Goal: Information Seeking & Learning: Learn about a topic

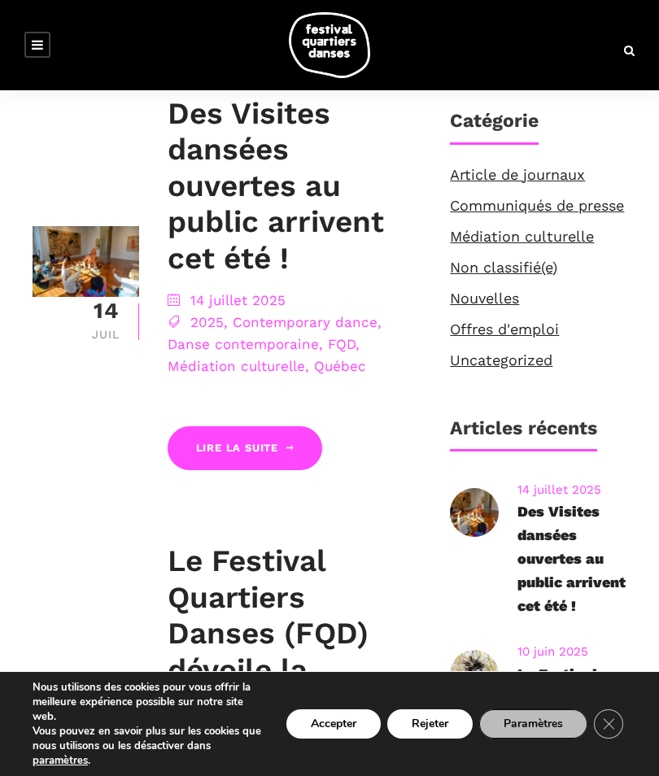
scroll to position [411, 0]
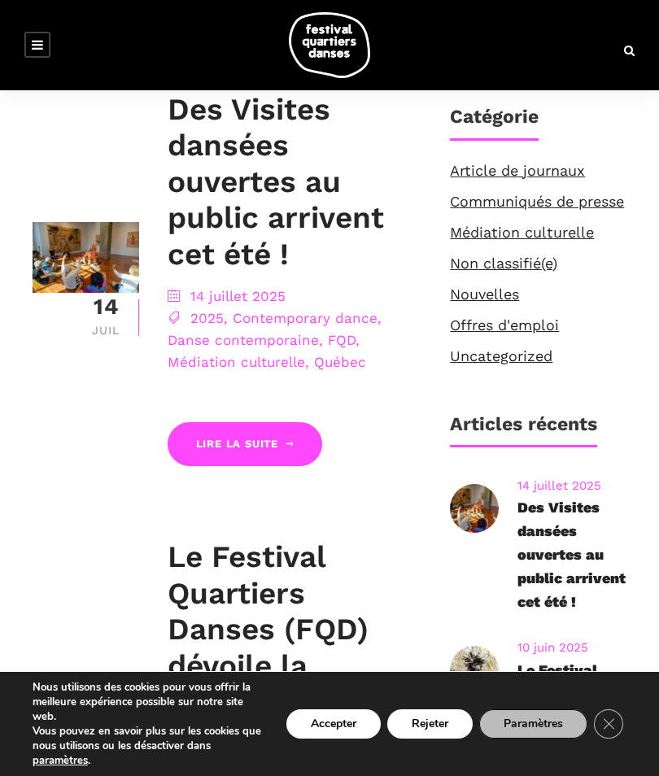
click at [518, 333] on link "Offres d'emploi" at bounding box center [504, 324] width 109 height 17
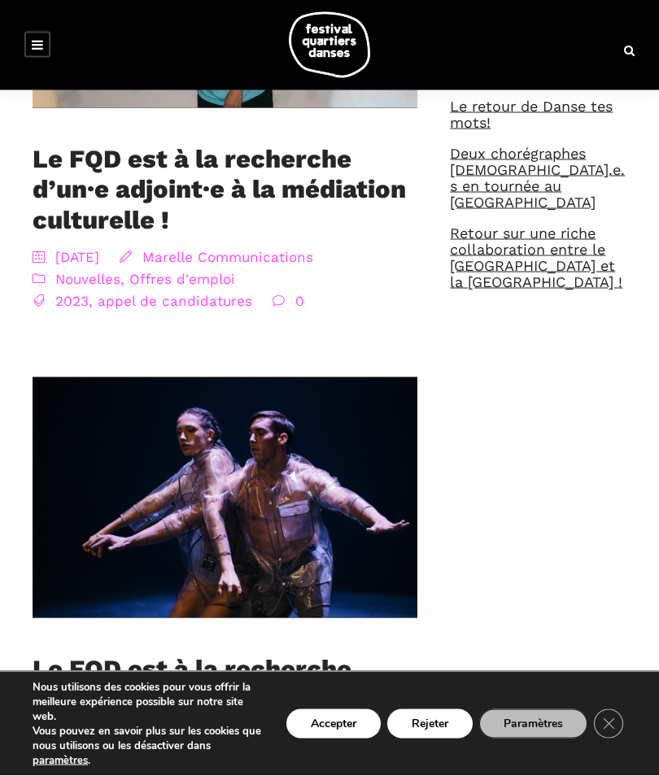
scroll to position [575, 0]
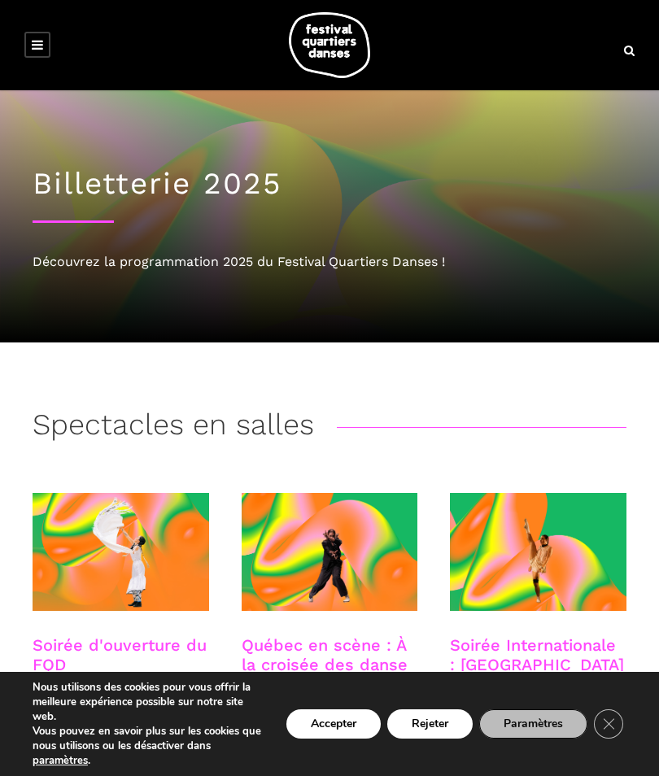
click at [28, 48] on link at bounding box center [37, 45] width 26 height 26
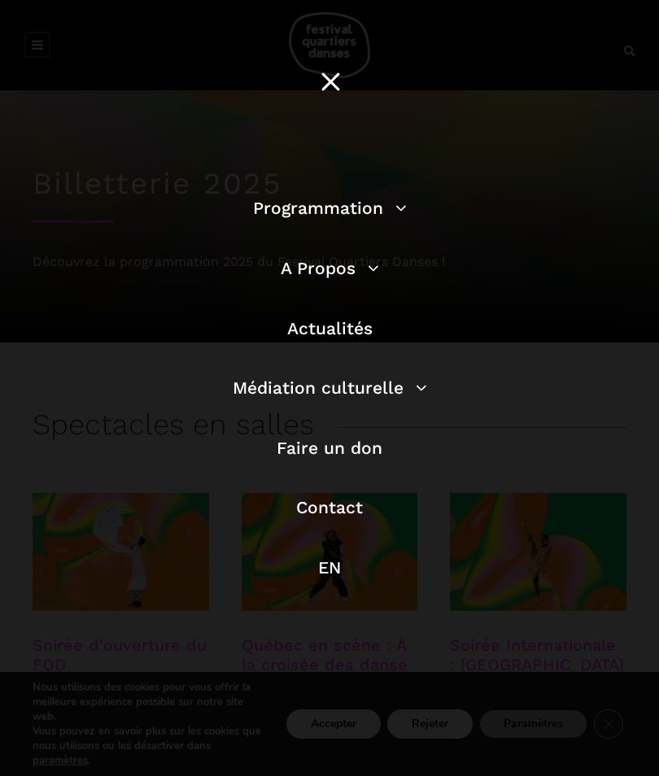
click at [390, 218] on link "Programmation" at bounding box center [330, 208] width 154 height 20
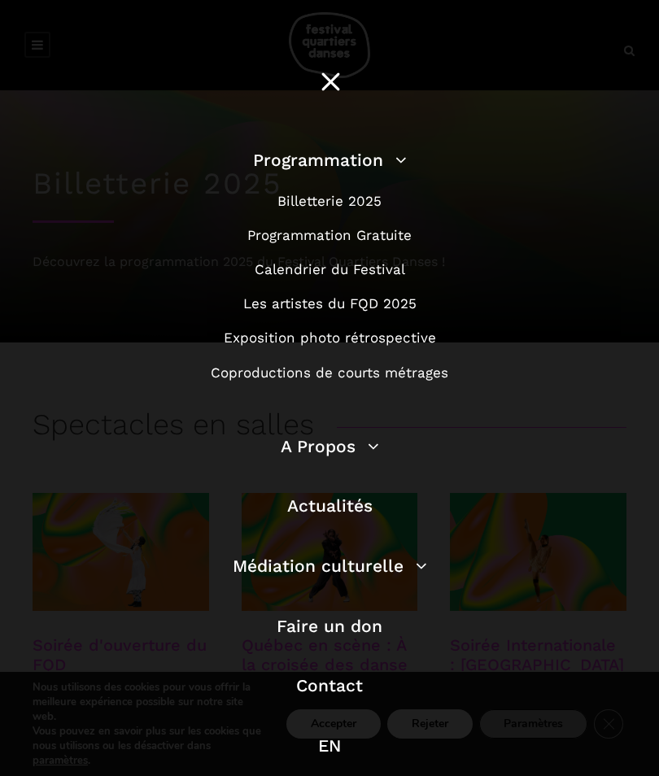
click at [425, 238] on li "Programmation Gratuite" at bounding box center [329, 235] width 463 height 22
click at [409, 242] on link "Programmation Gratuite" at bounding box center [329, 235] width 164 height 16
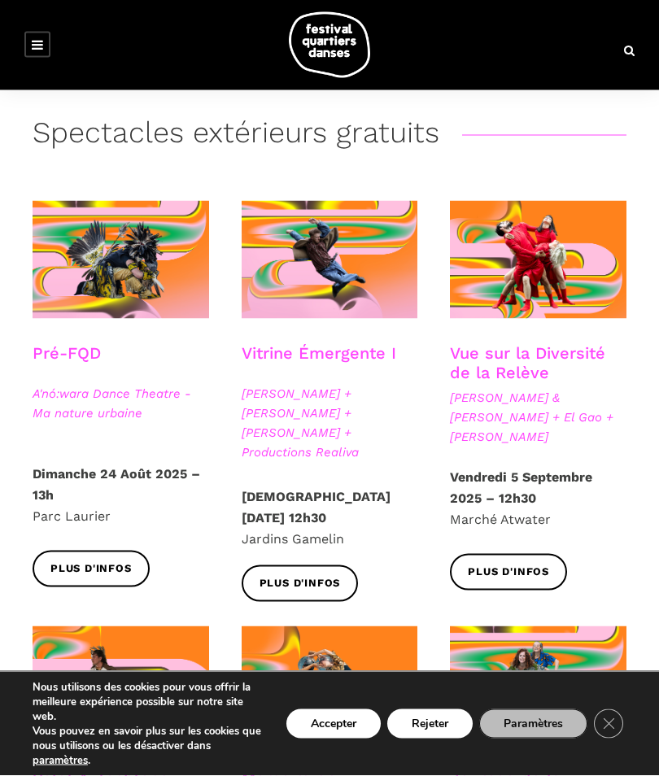
scroll to position [299, 0]
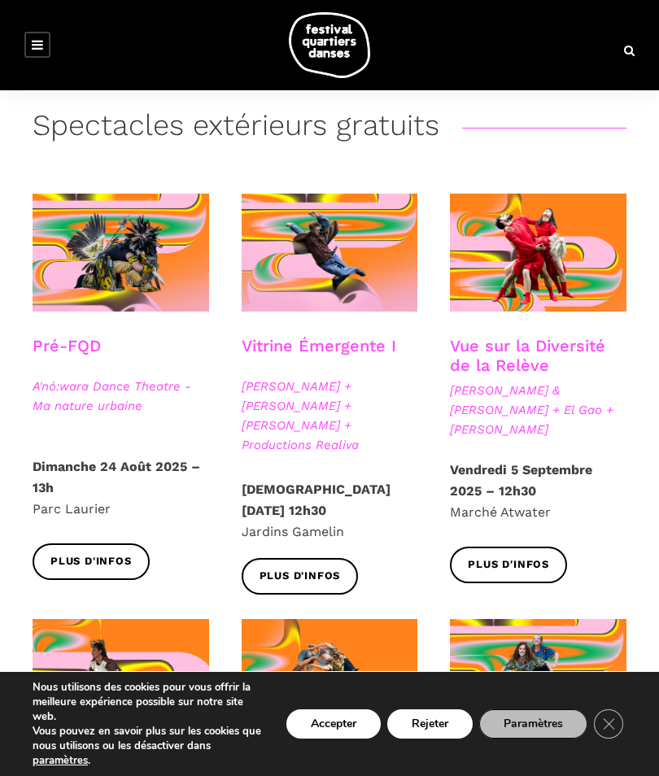
click at [346, 411] on span "Jake Poloz + Lamont + Morgane Guillou + Productions Realiva" at bounding box center [329, 415] width 176 height 78
click at [322, 567] on span "Plus d'infos" at bounding box center [299, 575] width 81 height 17
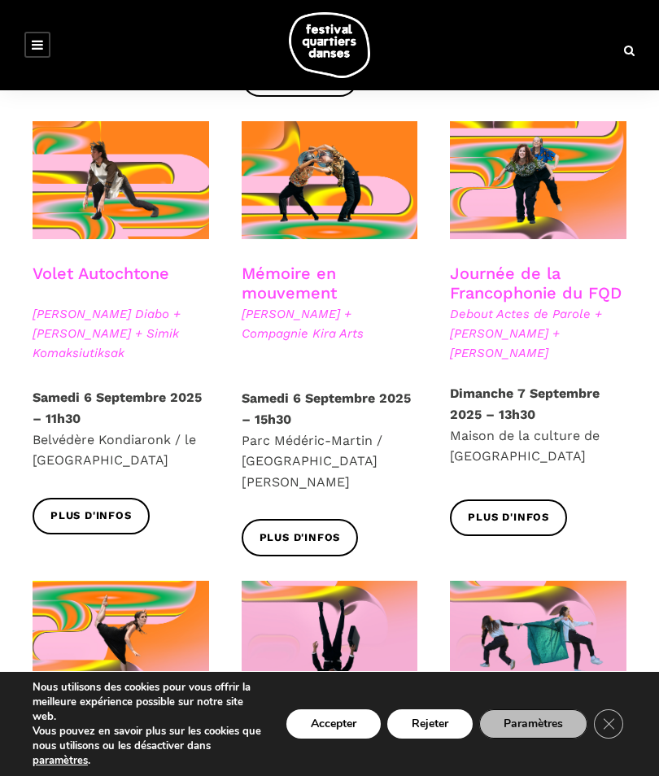
scroll to position [796, 0]
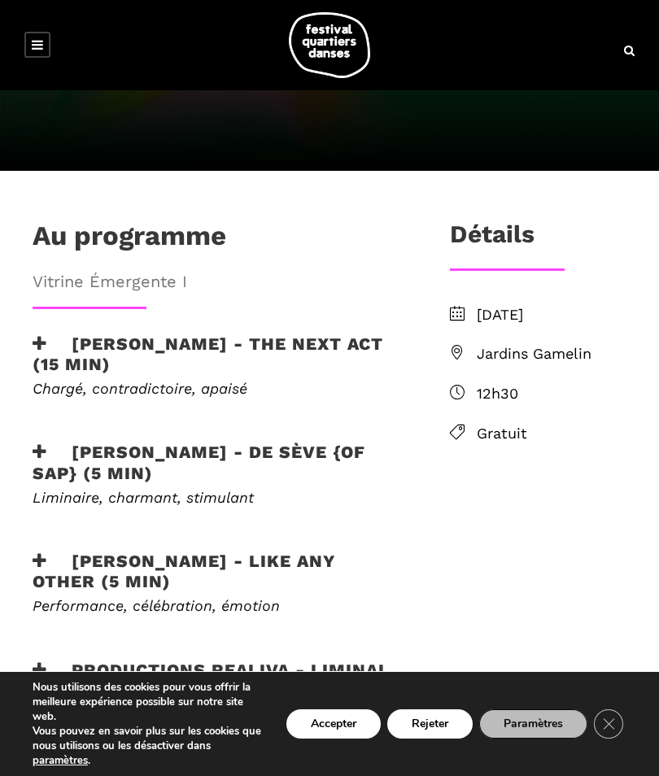
scroll to position [455, 0]
